Goal: Task Accomplishment & Management: Use online tool/utility

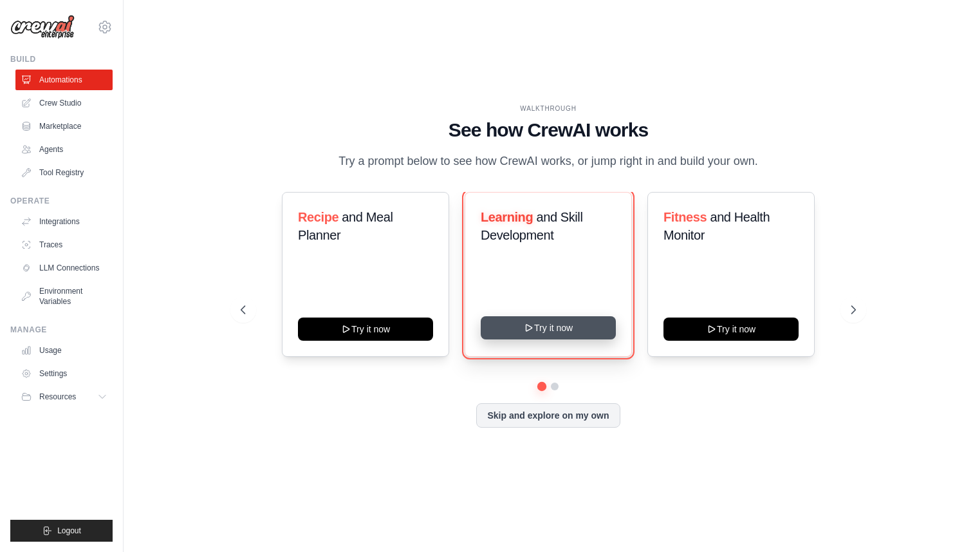
click at [555, 332] on button "Try it now" at bounding box center [548, 327] width 135 height 23
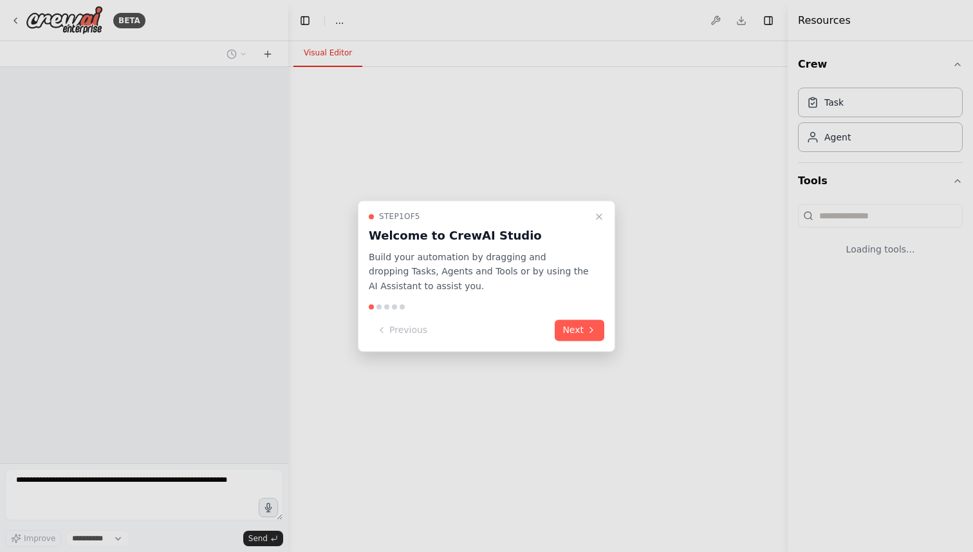
select select "****"
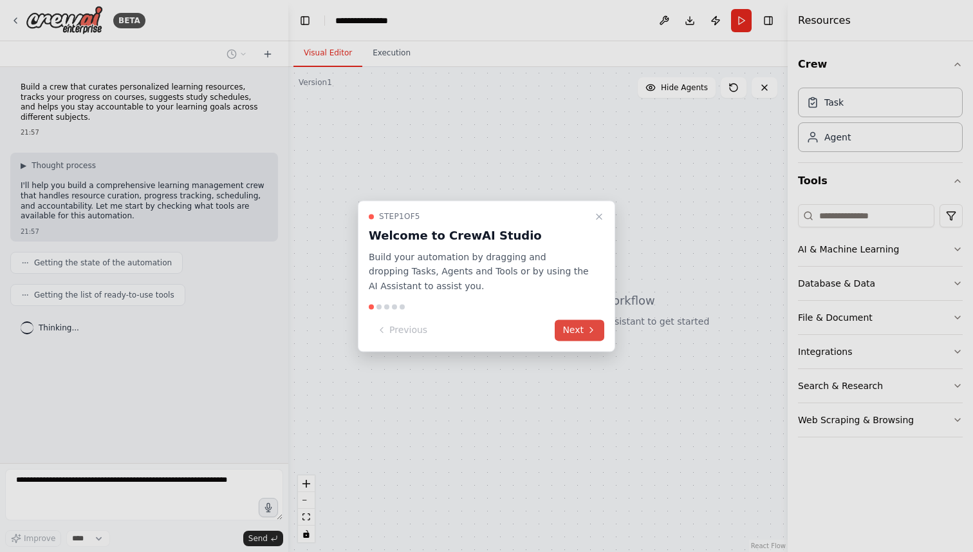
click at [580, 332] on button "Next" at bounding box center [580, 329] width 50 height 21
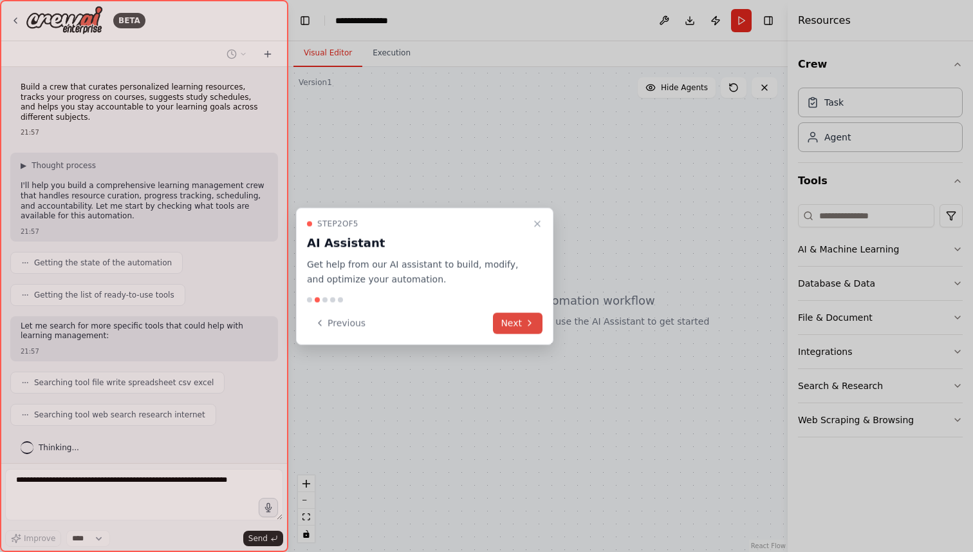
click at [519, 325] on button "Next" at bounding box center [518, 322] width 50 height 21
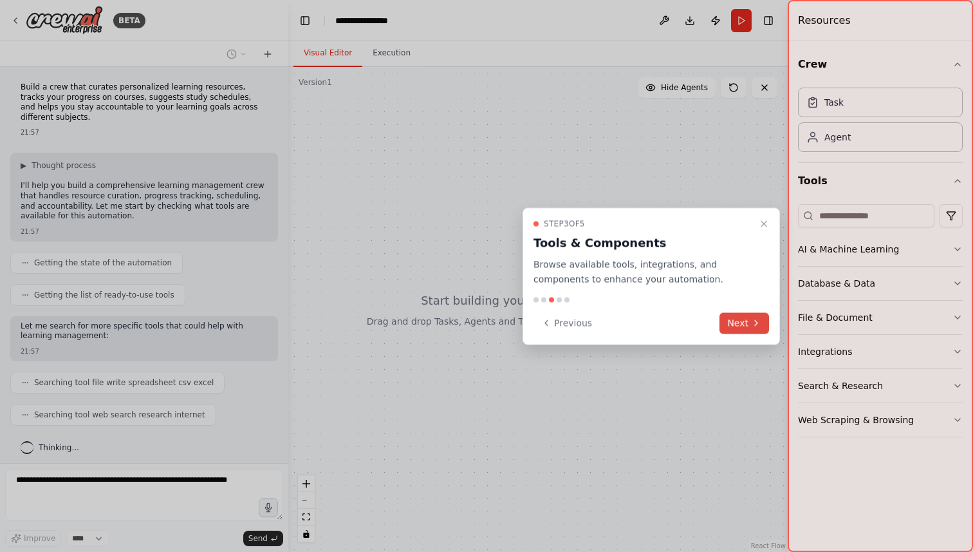
click at [738, 319] on button "Next" at bounding box center [744, 322] width 50 height 21
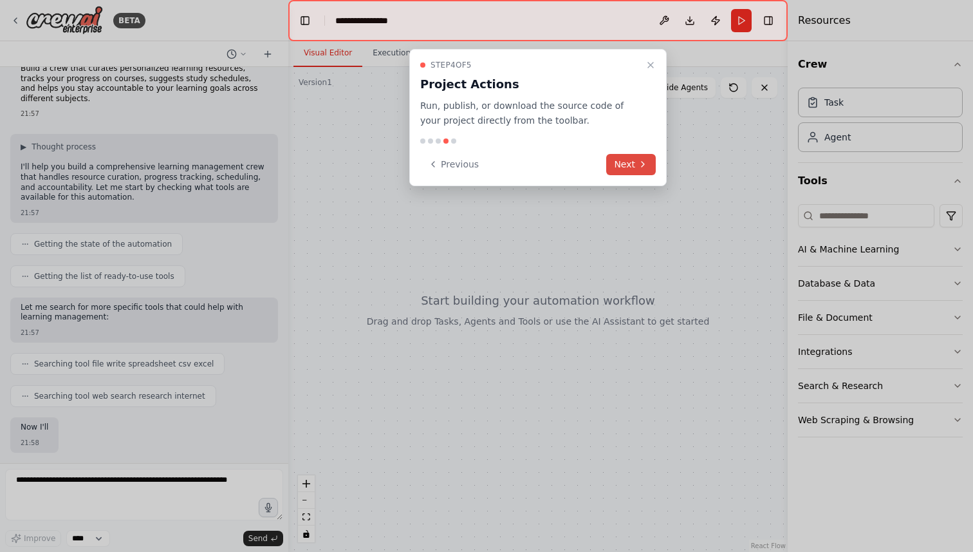
click at [630, 164] on button "Next" at bounding box center [631, 164] width 50 height 21
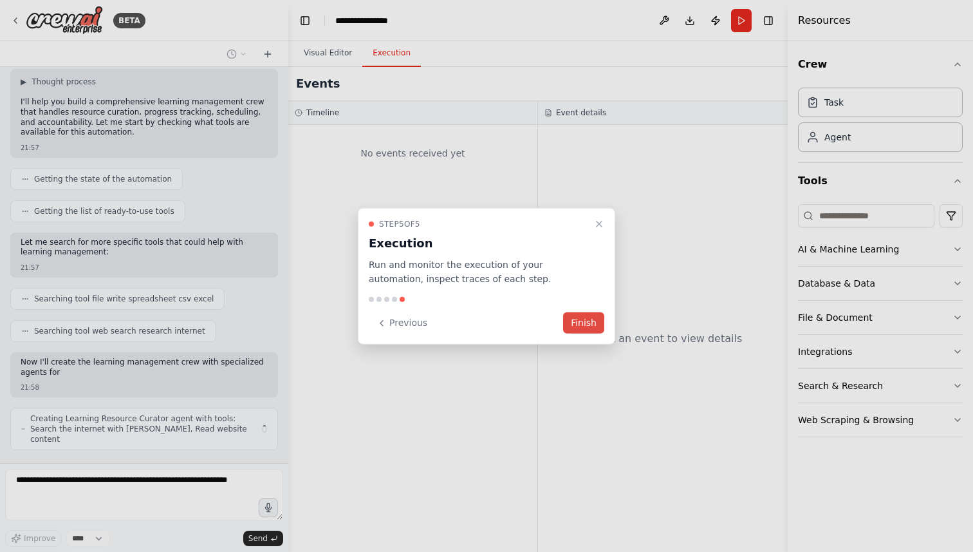
scroll to position [93, 0]
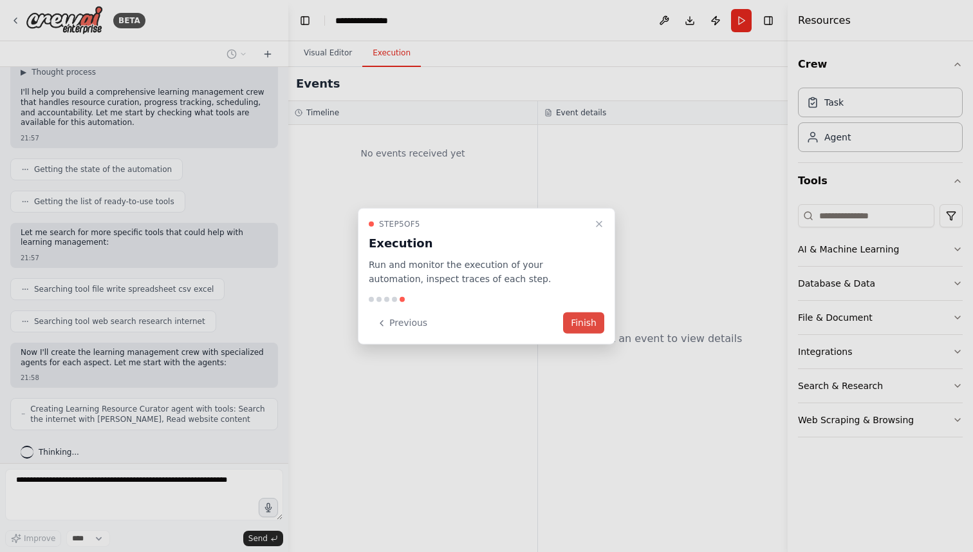
click at [582, 322] on button "Finish" at bounding box center [583, 322] width 41 height 21
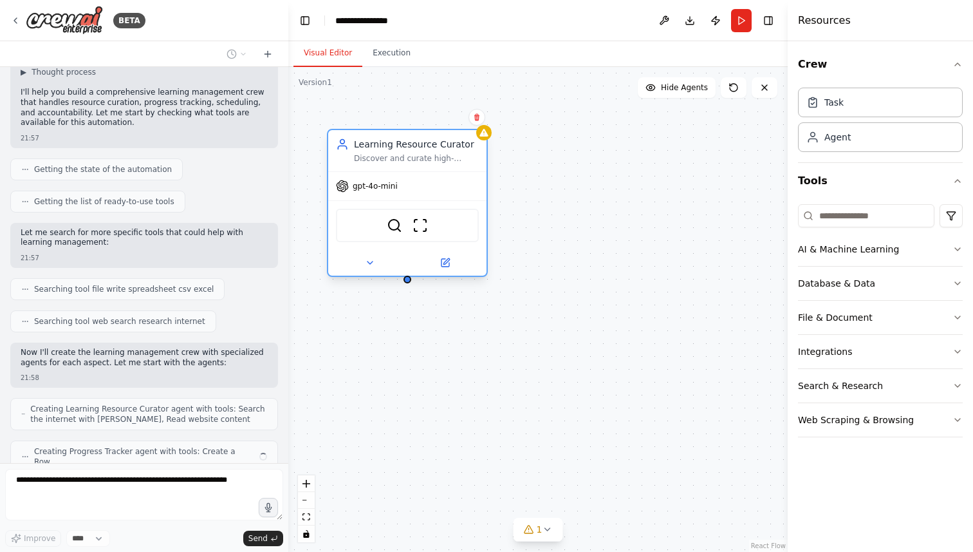
scroll to position [125, 0]
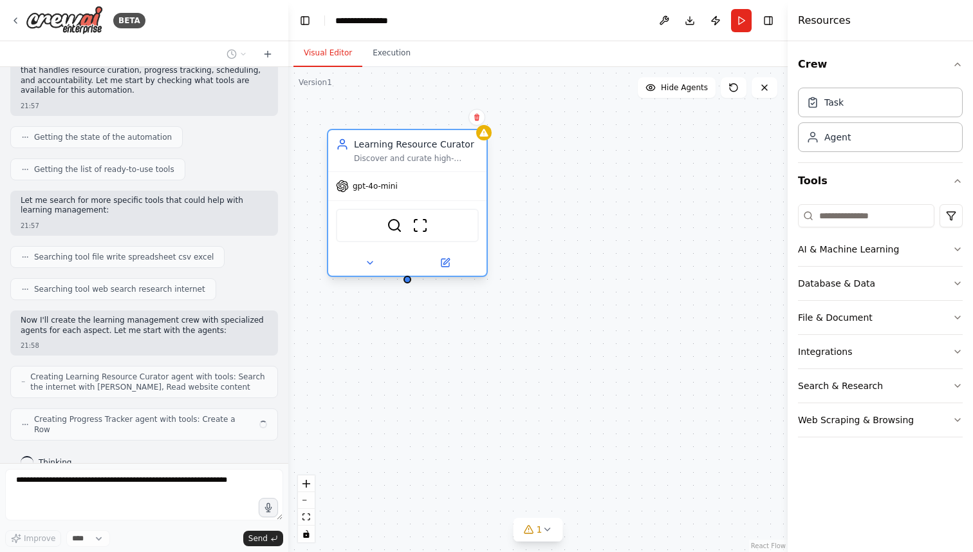
drag, startPoint x: 478, startPoint y: 212, endPoint x: 454, endPoint y: 211, distance: 24.5
click at [454, 211] on div "SerperDevTool ScrapeWebsiteTool" at bounding box center [407, 225] width 143 height 33
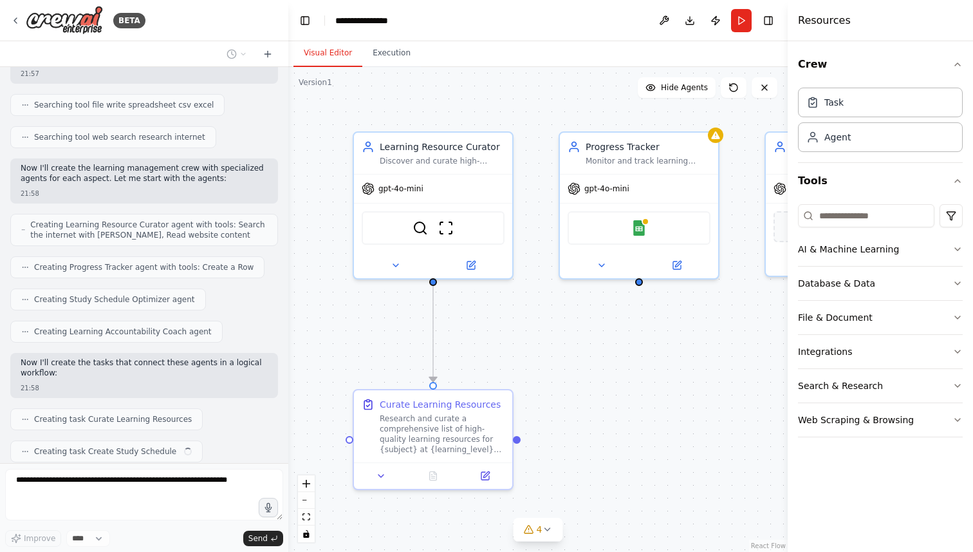
scroll to position [310, 0]
